Goal: Information Seeking & Learning: Learn about a topic

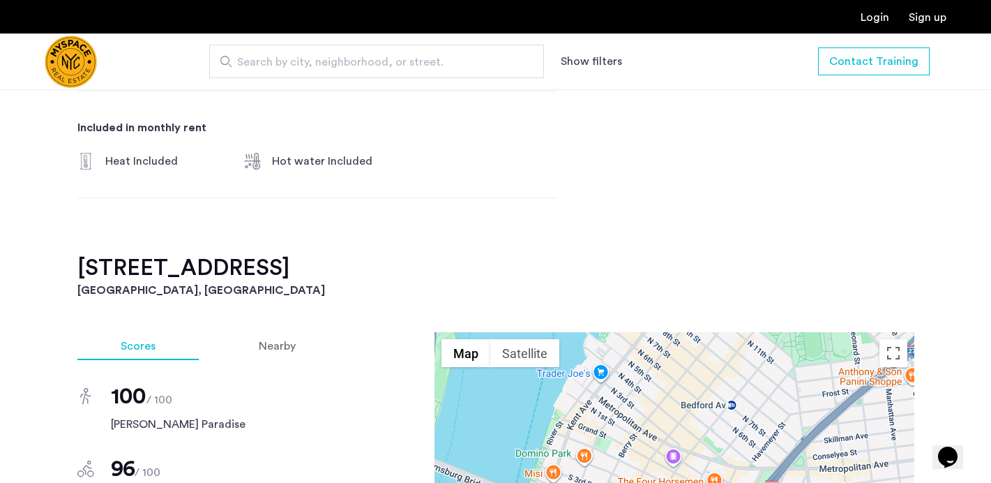
scroll to position [952, 0]
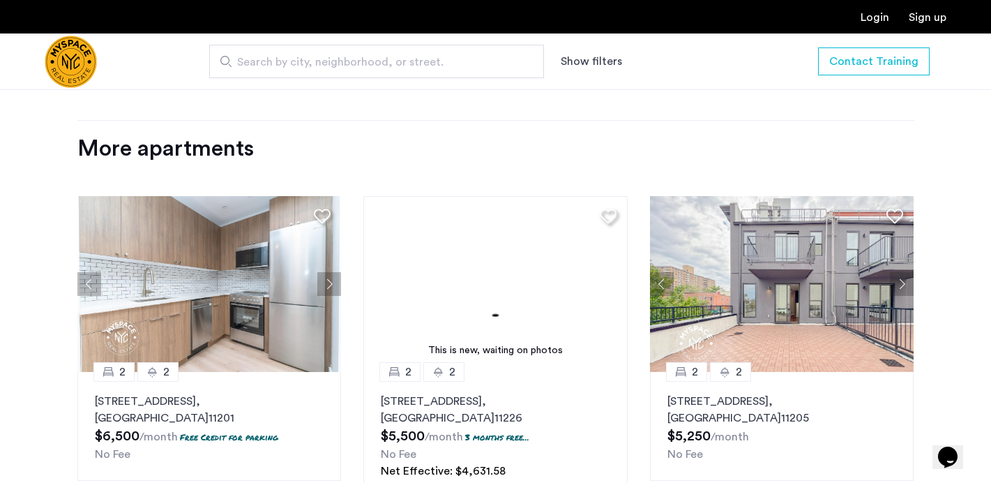
scroll to position [1621, 0]
